Goal: Navigation & Orientation: Find specific page/section

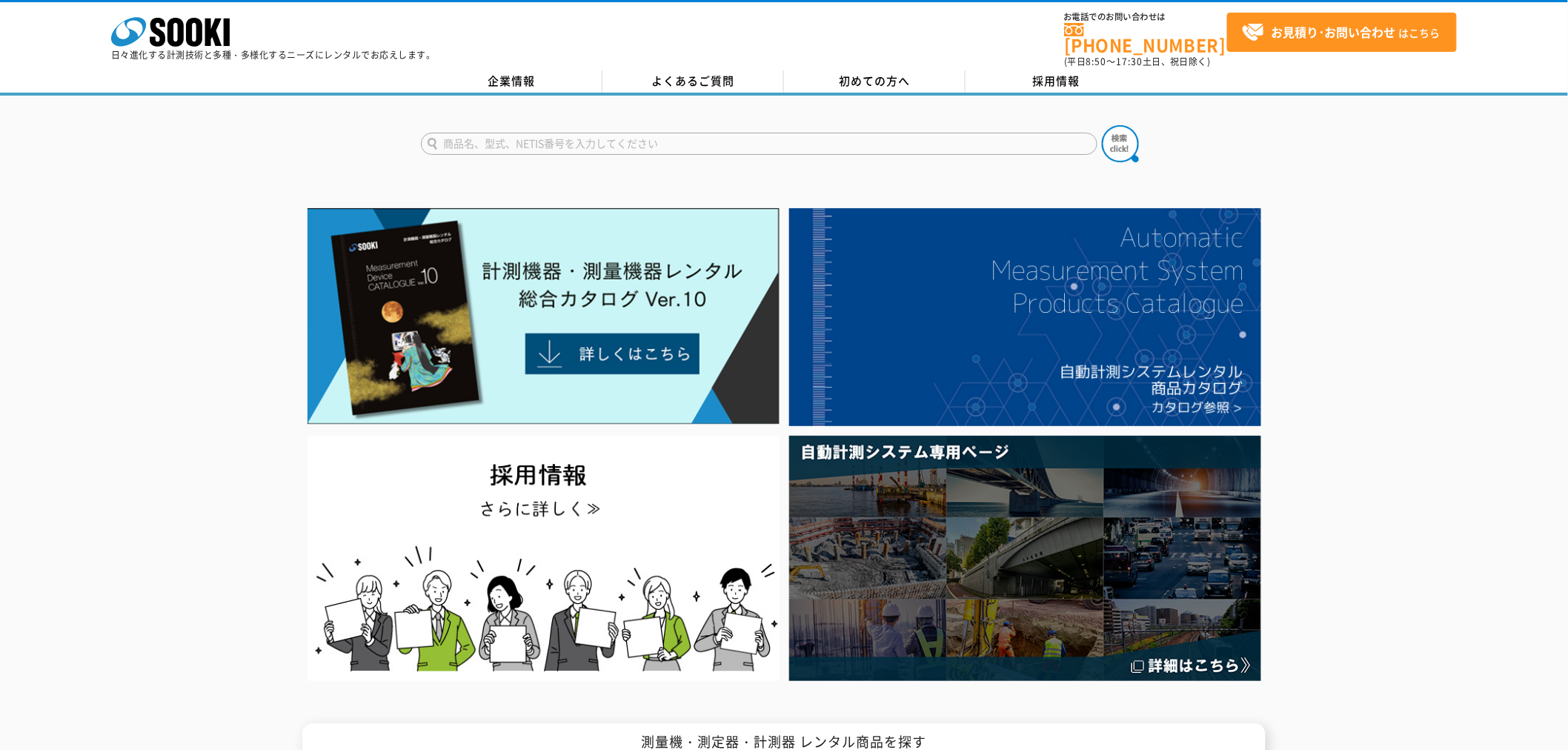
click at [151, 317] on div at bounding box center [784, 444] width 1568 height 483
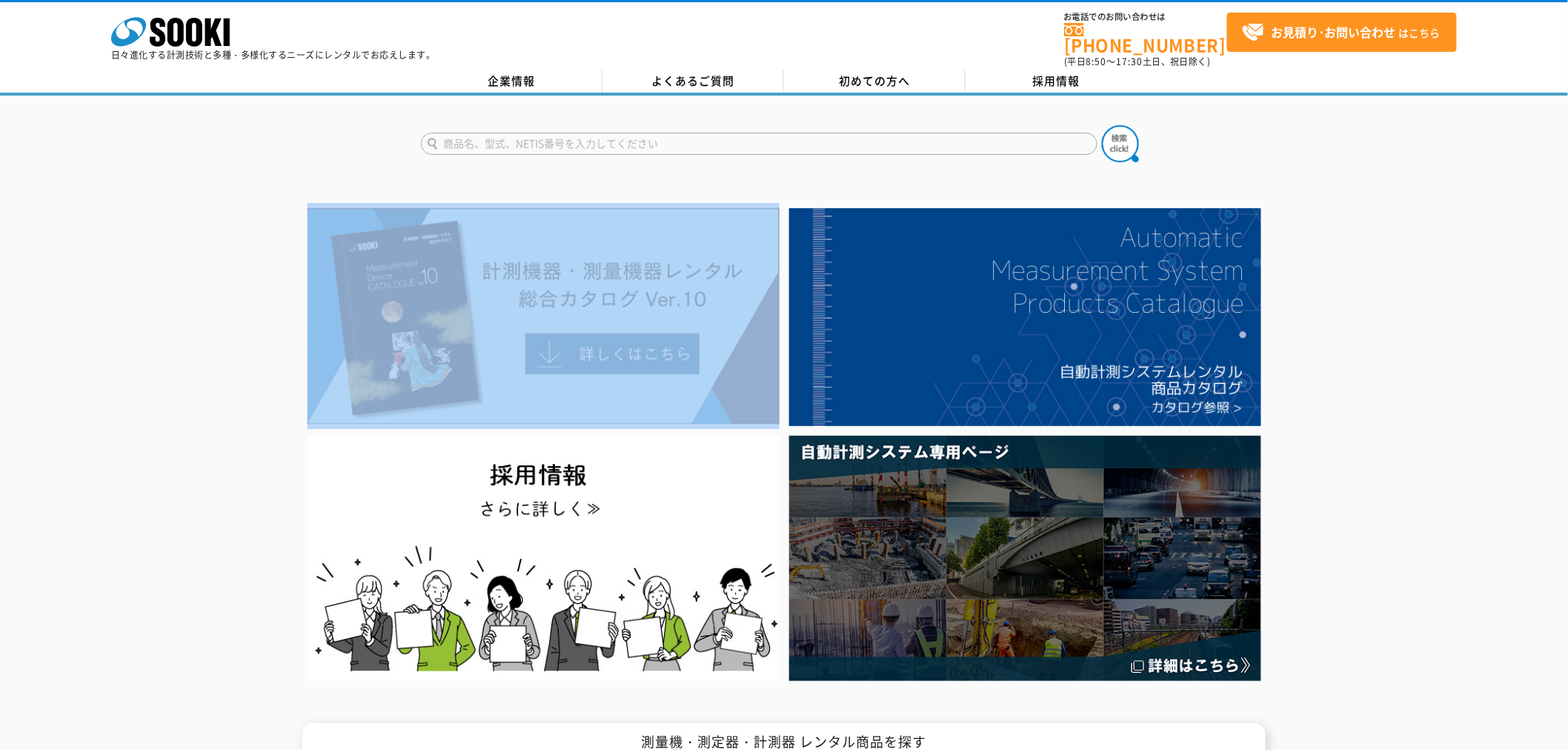
click at [151, 317] on div at bounding box center [784, 444] width 1568 height 483
click at [156, 305] on div at bounding box center [784, 444] width 1568 height 483
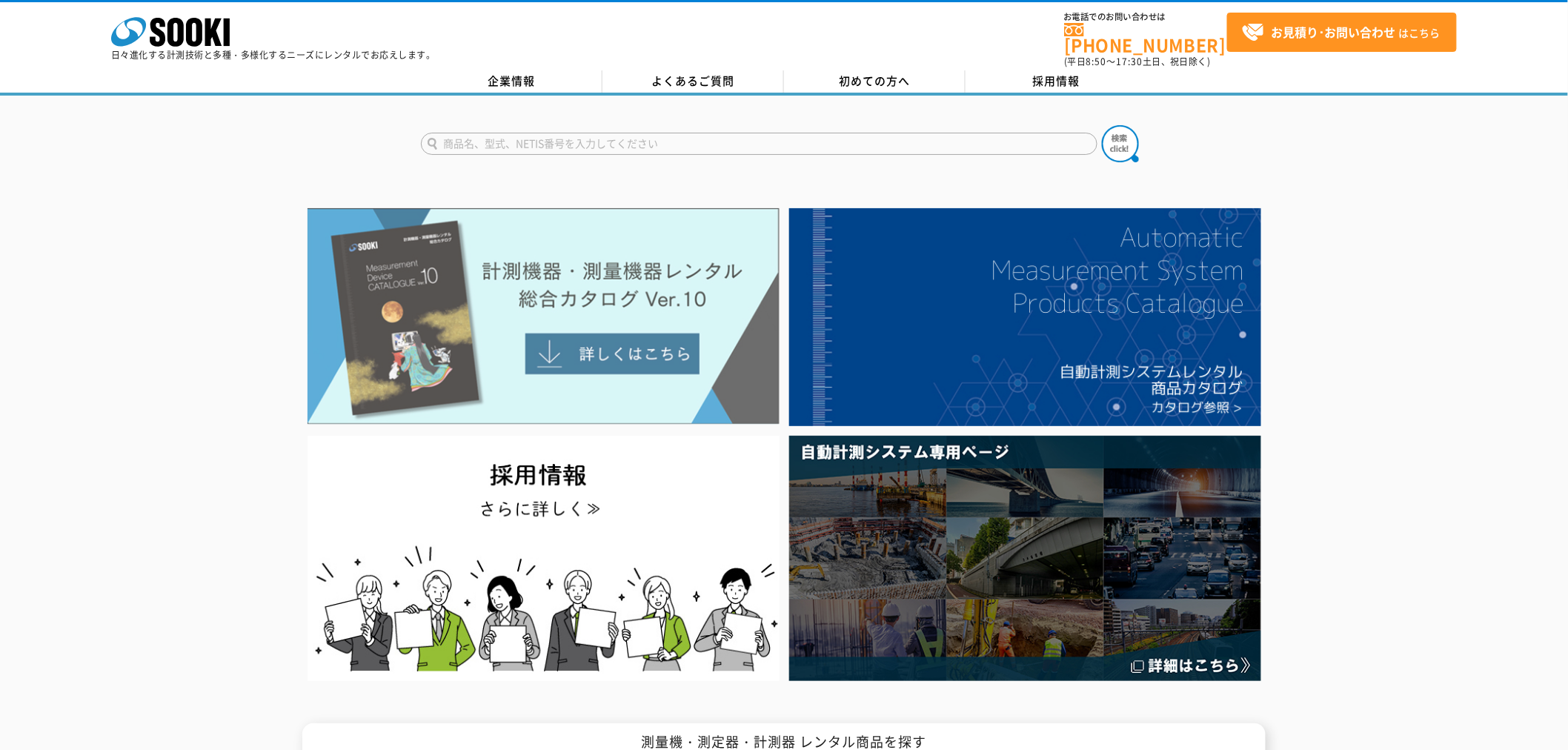
click at [442, 325] on img at bounding box center [543, 317] width 472 height 217
